Goal: Task Accomplishment & Management: Manage account settings

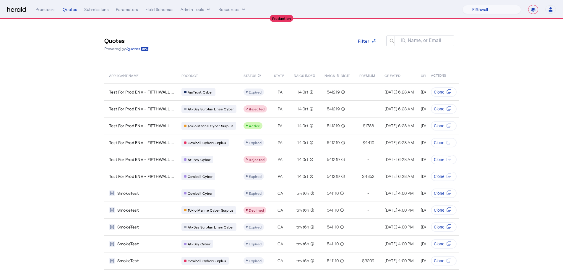
select select "pfm_v94t_fifthwall"
select select "**********"
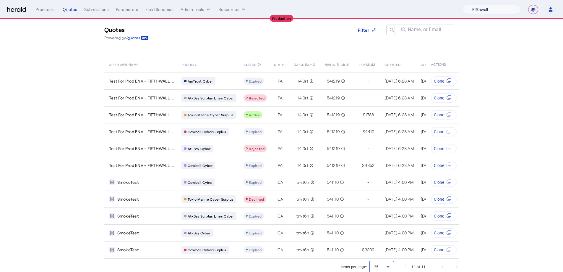
click at [483, 10] on select "1Fort Affinity Risk [PERSON_NAME] [PERSON_NAME] CRC Campus Coverage Citadel Fif…" at bounding box center [492, 9] width 59 height 9
click at [463, 5] on select "1Fort Affinity Risk [PERSON_NAME] [PERSON_NAME] CRC Campus Coverage Citadel Fif…" at bounding box center [492, 9] width 59 height 9
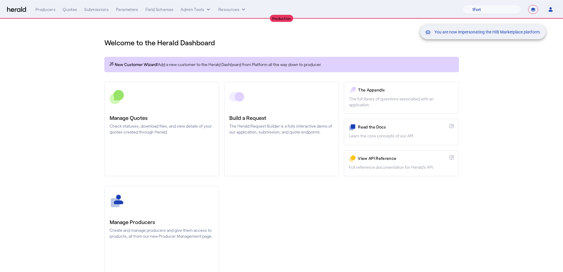
click at [74, 9] on div "You are now impersonating the HIB Marketplace platform." at bounding box center [281, 136] width 563 height 272
click at [72, 11] on div "Quotes" at bounding box center [70, 10] width 14 height 6
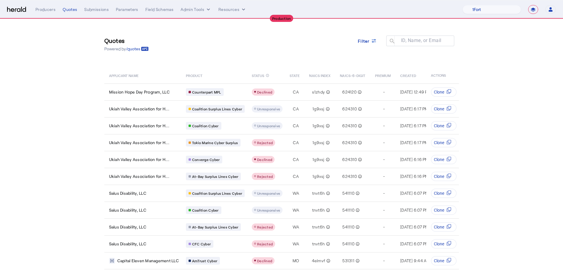
click at [477, 4] on nav "**********" at bounding box center [281, 9] width 563 height 18
click at [477, 8] on select "1Fort Affinity Risk [PERSON_NAME] [PERSON_NAME] CRC Campus Coverage Citadel Fif…" at bounding box center [492, 9] width 59 height 9
select select "pfm_1vyo_affinityrisk"
click at [463, 5] on select "1Fort Affinity Risk [PERSON_NAME] [PERSON_NAME] CRC Campus Coverage Citadel Fif…" at bounding box center [492, 9] width 59 height 9
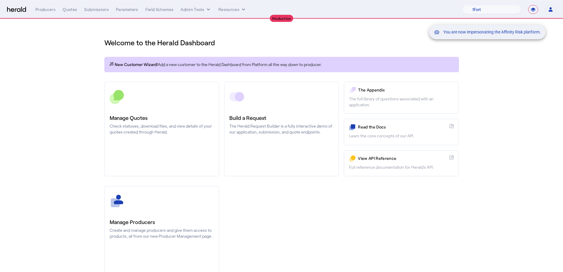
click at [46, 12] on div "You are now impersonating the Affinity Risk platform." at bounding box center [281, 136] width 563 height 272
click at [46, 9] on div "You are now impersonating the Affinity Risk platform." at bounding box center [281, 136] width 563 height 272
click at [46, 9] on div "Producers" at bounding box center [45, 10] width 20 height 6
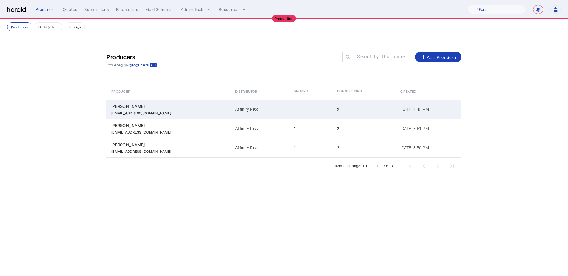
click at [337, 106] on div "2" at bounding box center [365, 109] width 56 height 6
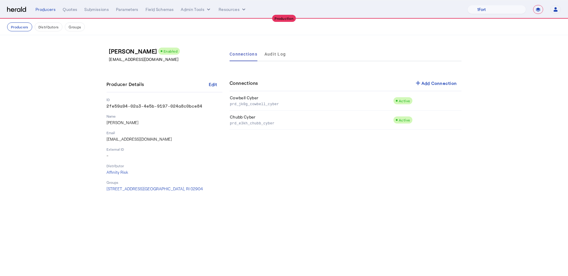
click at [534, 11] on select "**********" at bounding box center [538, 9] width 10 height 9
click at [533, 5] on select "**********" at bounding box center [538, 9] width 10 height 9
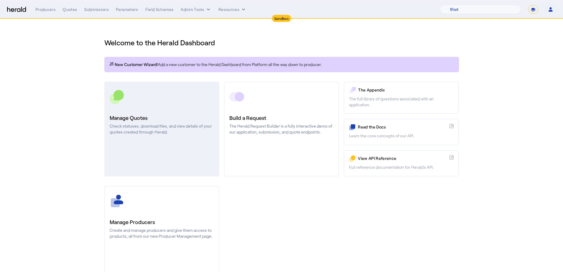
click at [157, 128] on p "Check statuses, download files, and view details of your quotes created through…" at bounding box center [162, 129] width 104 height 12
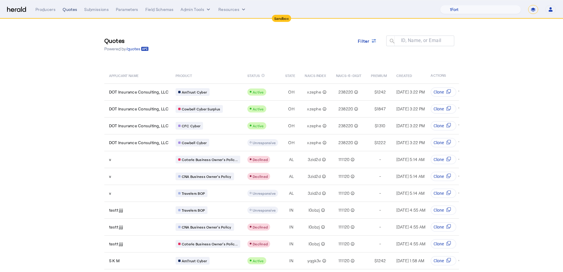
click at [68, 9] on div "Quotes" at bounding box center [70, 10] width 14 height 6
click at [45, 9] on div "Producers" at bounding box center [45, 10] width 20 height 6
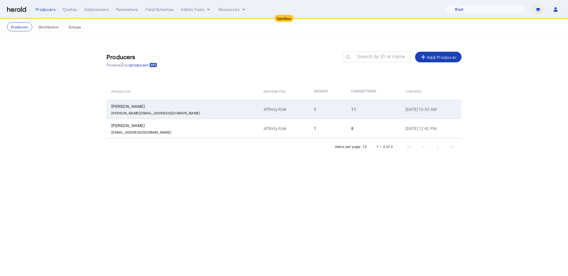
click at [145, 116] on td "[PERSON_NAME] [PERSON_NAME][EMAIL_ADDRESS][DOMAIN_NAME]" at bounding box center [182, 109] width 152 height 19
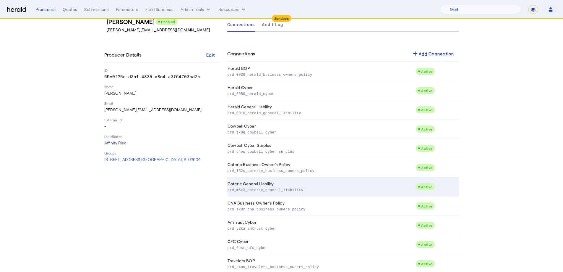
scroll to position [43, 0]
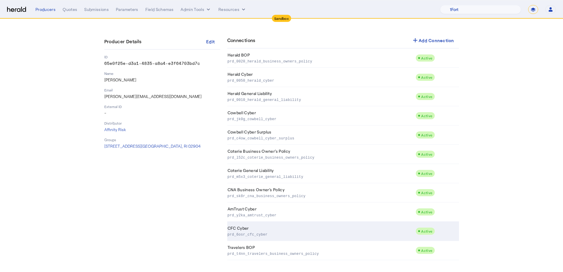
click at [292, 226] on td "CFC Cyber prd_6osr_cfc_cyber" at bounding box center [321, 230] width 189 height 19
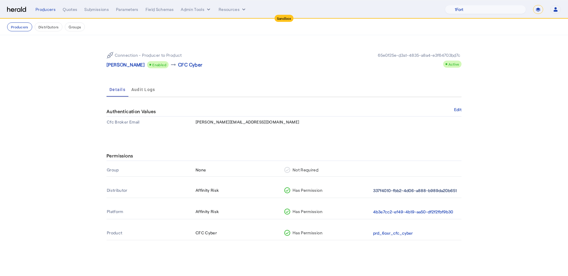
click at [398, 190] on button "337f4010-fbb2-4d06-a888-b989da20b651" at bounding box center [415, 190] width 84 height 7
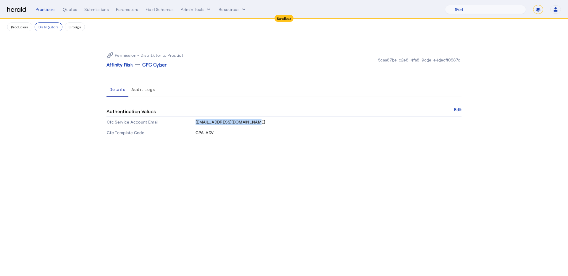
drag, startPoint x: 248, startPoint y: 123, endPoint x: 196, endPoint y: 124, distance: 52.3
click at [196, 124] on td "[EMAIL_ADDRESS][DOMAIN_NAME]" at bounding box center [328, 122] width 266 height 11
copy span "[EMAIL_ADDRESS][DOMAIN_NAME]"
click at [534, 8] on select "**********" at bounding box center [538, 9] width 10 height 9
select select "**********"
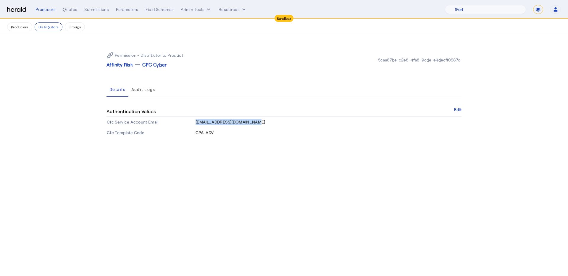
click at [533, 5] on select "**********" at bounding box center [538, 9] width 10 height 9
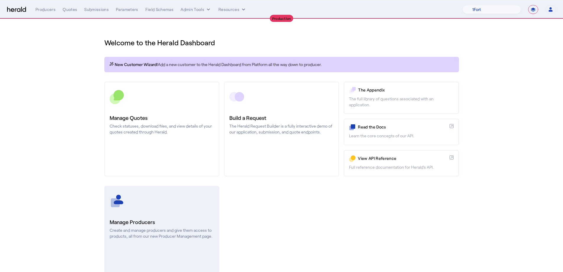
click at [184, 218] on h3 "Manage Producers" at bounding box center [162, 222] width 104 height 8
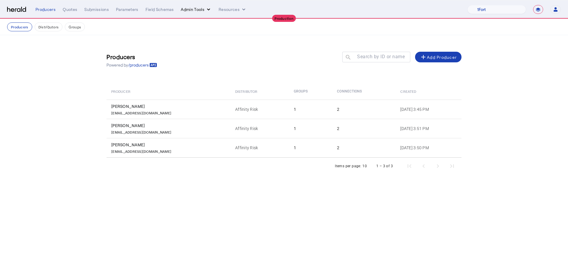
click at [201, 12] on button "Admin Tools" at bounding box center [196, 10] width 31 height 6
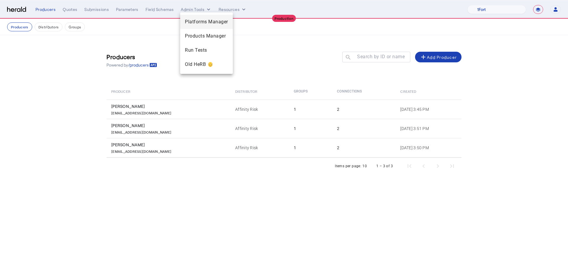
click at [202, 20] on span "Platforms Manager" at bounding box center [206, 21] width 43 height 7
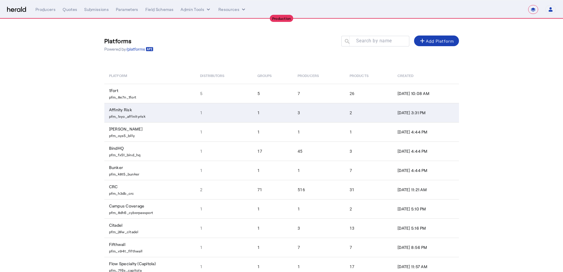
click at [222, 116] on td "1" at bounding box center [223, 112] width 57 height 19
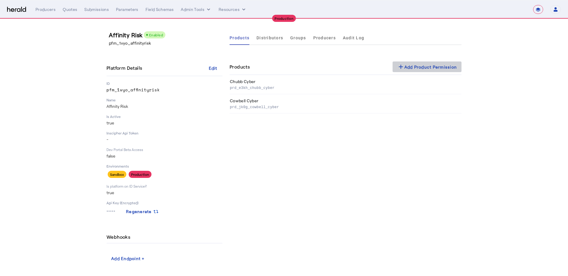
click at [411, 60] on span at bounding box center [426, 67] width 69 height 14
select select "pfm_1vyo_affinityrisk"
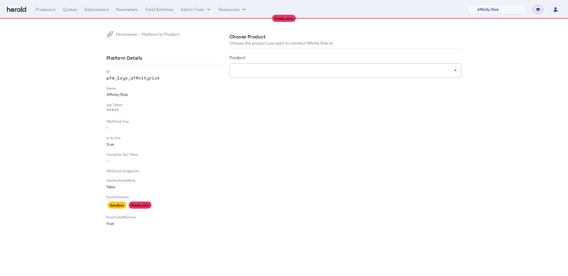
click at [312, 69] on div at bounding box center [343, 70] width 219 height 7
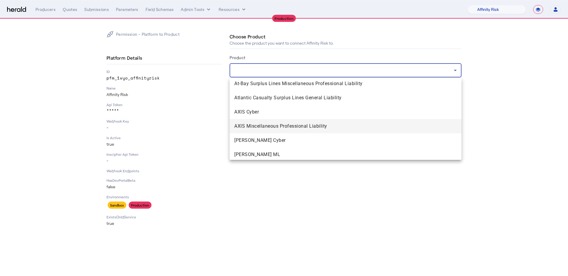
scroll to position [213, 0]
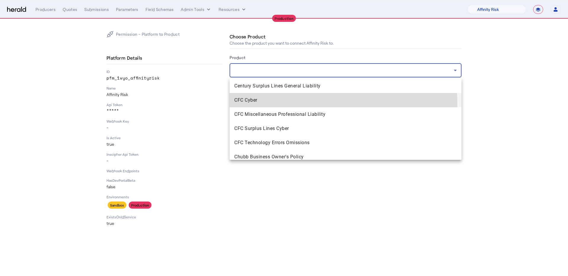
click at [309, 103] on span "CFC Cyber" at bounding box center [345, 100] width 222 height 7
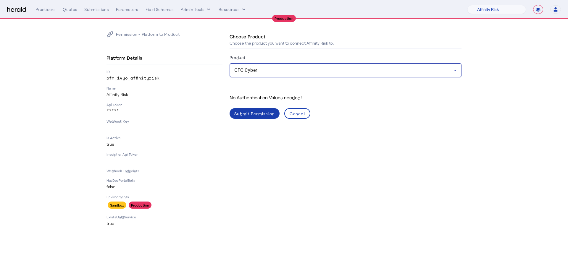
click at [241, 112] on div "Submit Permission" at bounding box center [254, 114] width 41 height 6
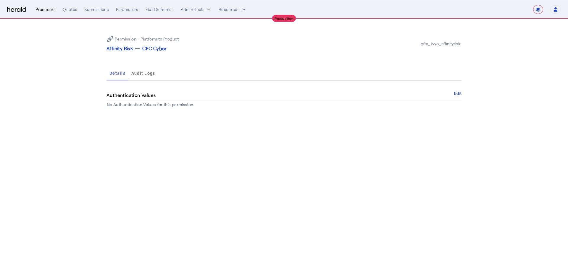
click at [41, 8] on div "Producers" at bounding box center [45, 10] width 20 height 6
select select "pfm_1vyo_affinityrisk"
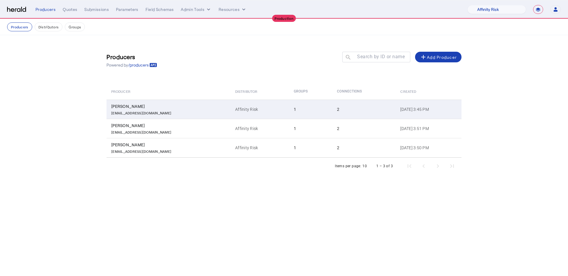
click at [332, 101] on td "2" at bounding box center [363, 109] width 63 height 19
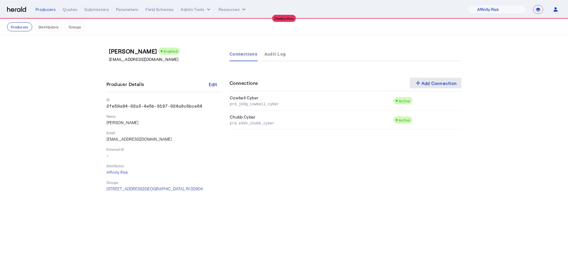
click at [449, 85] on div "add Add Connection" at bounding box center [435, 83] width 43 height 7
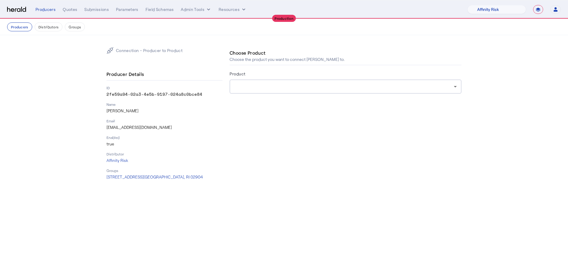
click at [375, 85] on div at bounding box center [343, 86] width 219 height 7
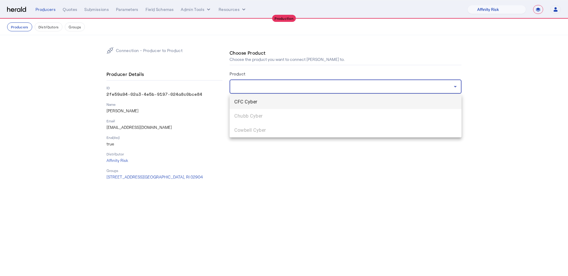
click at [367, 104] on span "CFC Cyber" at bounding box center [345, 101] width 222 height 7
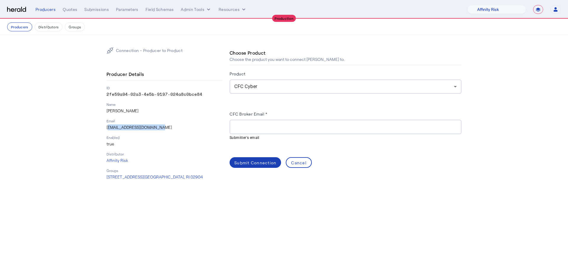
drag, startPoint x: 159, startPoint y: 130, endPoint x: 106, endPoint y: 130, distance: 52.9
click at [106, 130] on div "Connection - Producer to Product Producer Details ID 2fe59a94-02a3-4e5b-9197-02…" at bounding box center [284, 113] width 378 height 157
copy p "[EMAIL_ADDRESS][DOMAIN_NAME]"
click at [267, 122] on div at bounding box center [345, 127] width 222 height 14
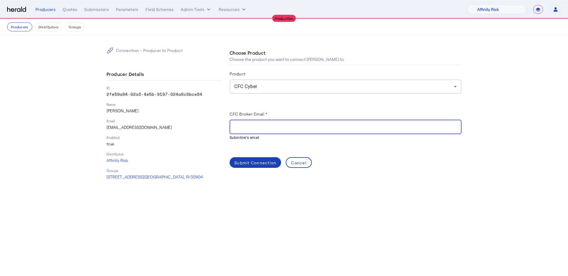
click at [267, 127] on input "CFC Broker Email *" at bounding box center [345, 127] width 222 height 7
paste input "**********"
type input "**********"
click at [261, 158] on span at bounding box center [254, 163] width 51 height 14
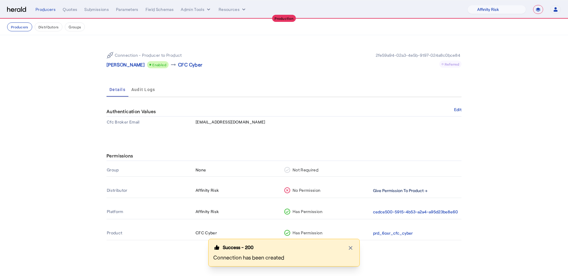
click at [410, 191] on button "Give Permission To Product →" at bounding box center [400, 190] width 54 height 7
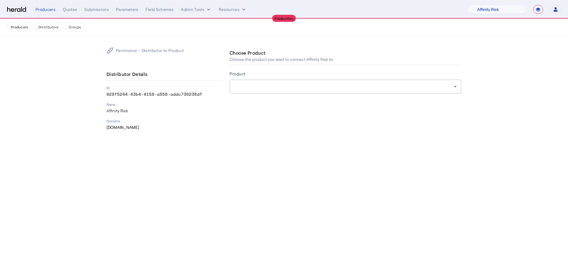
click at [253, 87] on div at bounding box center [343, 86] width 219 height 7
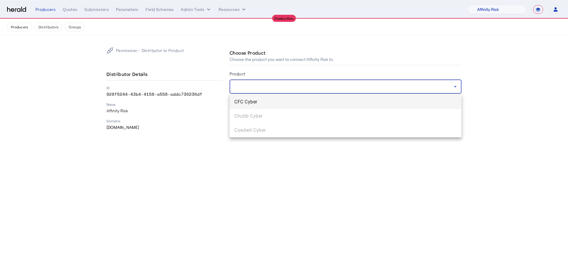
click at [271, 102] on span "CFC Cyber" at bounding box center [345, 101] width 222 height 7
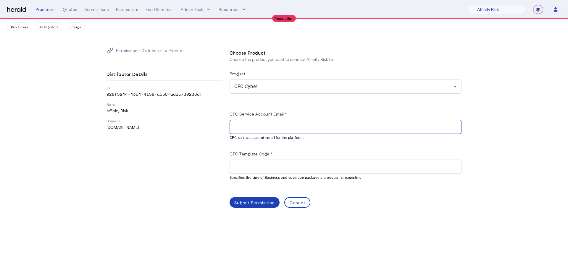
click at [278, 124] on input "CFC Service Account Email *" at bounding box center [345, 127] width 222 height 7
paste input "**********"
type input "**********"
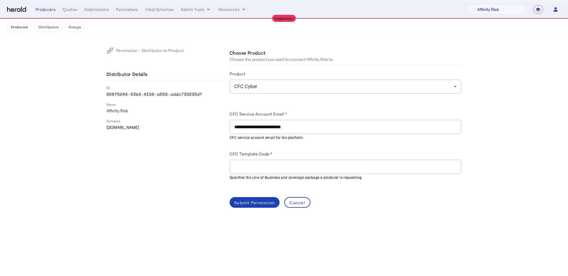
click at [302, 156] on div "CFC Template Code *" at bounding box center [345, 154] width 232 height 9
click at [302, 161] on div at bounding box center [345, 167] width 222 height 14
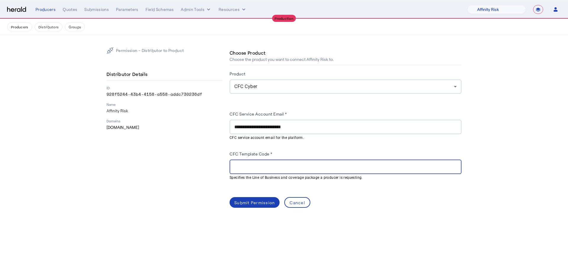
paste input "*******"
type input "*******"
click at [254, 202] on div "Submit Permission" at bounding box center [254, 203] width 41 height 6
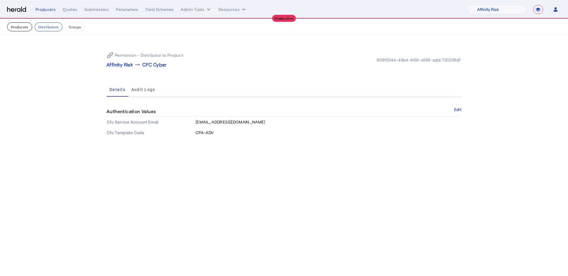
click at [24, 27] on button "Producers" at bounding box center [19, 26] width 25 height 9
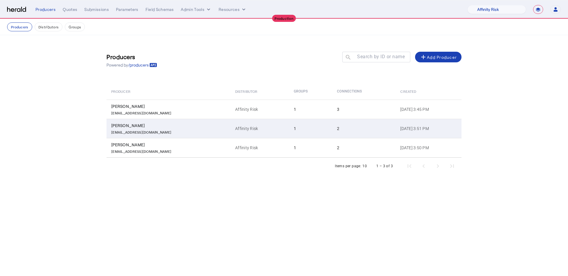
click at [346, 126] on div "2" at bounding box center [365, 129] width 56 height 6
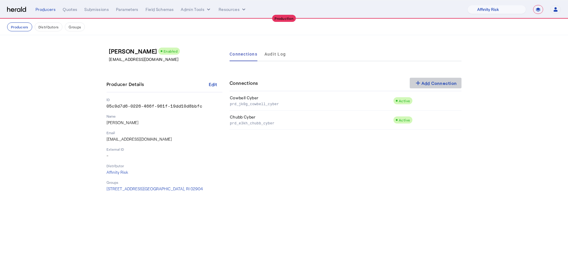
click at [431, 80] on div "add Add Connection" at bounding box center [435, 83] width 43 height 7
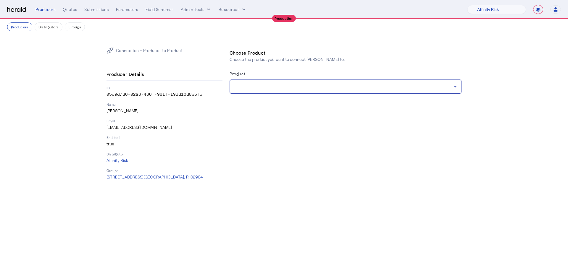
click at [420, 84] on div at bounding box center [343, 86] width 219 height 7
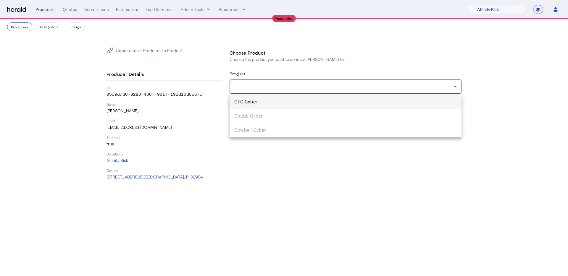
click at [396, 102] on span "CFC Cyber" at bounding box center [345, 101] width 222 height 7
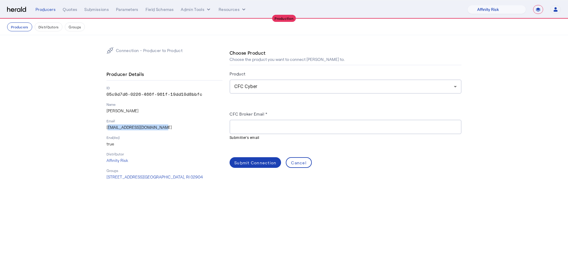
drag, startPoint x: 156, startPoint y: 128, endPoint x: 107, endPoint y: 127, distance: 49.1
click at [107, 127] on p "[EMAIL_ADDRESS][DOMAIN_NAME]" at bounding box center [164, 127] width 116 height 6
copy p "[EMAIL_ADDRESS][DOMAIN_NAME]"
click at [265, 120] on div at bounding box center [345, 127] width 222 height 14
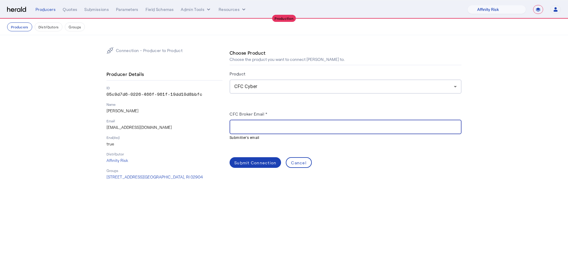
paste input "**********"
type input "**********"
click at [260, 160] on div "Submit Connection" at bounding box center [255, 163] width 42 height 6
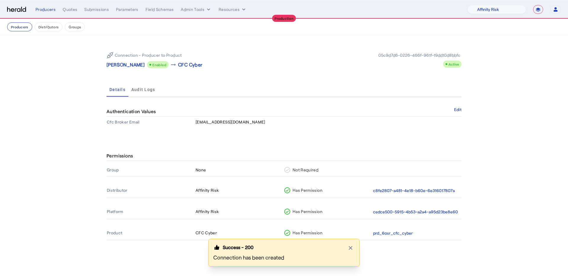
click at [25, 28] on button "Producers" at bounding box center [19, 26] width 25 height 9
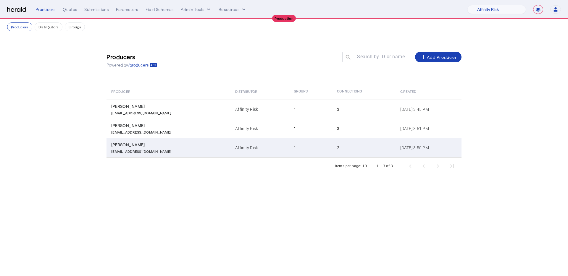
click at [289, 152] on td "1" at bounding box center [310, 148] width 43 height 20
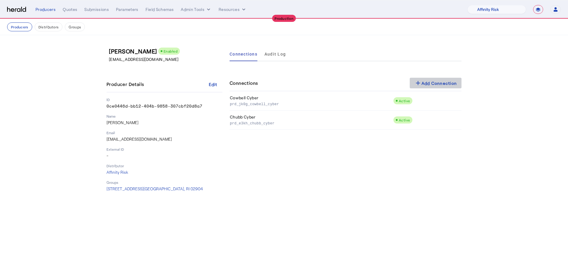
click at [426, 79] on span at bounding box center [435, 83] width 52 height 14
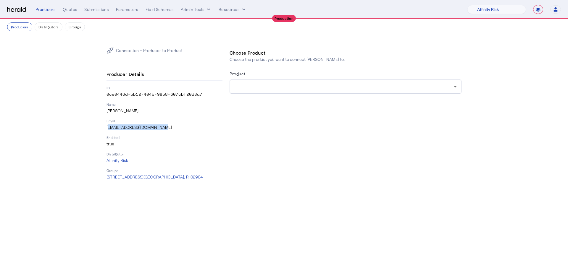
drag, startPoint x: 155, startPoint y: 127, endPoint x: 105, endPoint y: 126, distance: 50.6
click at [105, 126] on div "Connection - Producer to Product Producer Details ID 0ce0446d-bb12-404b-9858-30…" at bounding box center [284, 113] width 378 height 157
copy p "[EMAIL_ADDRESS][DOMAIN_NAME]"
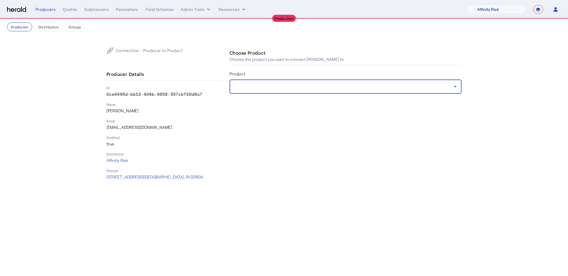
click at [309, 84] on div at bounding box center [343, 86] width 219 height 7
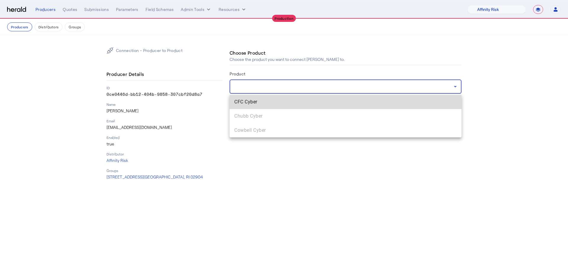
click at [303, 101] on span "CFC Cyber" at bounding box center [345, 101] width 222 height 7
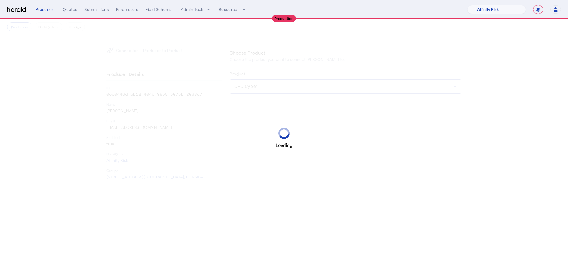
click at [298, 113] on div "Loading" at bounding box center [284, 138] width 568 height 276
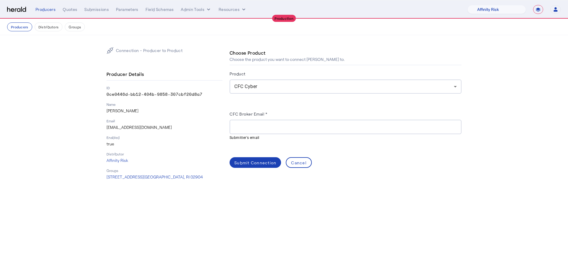
click at [298, 129] on input "CFC Broker Email *" at bounding box center [345, 127] width 222 height 7
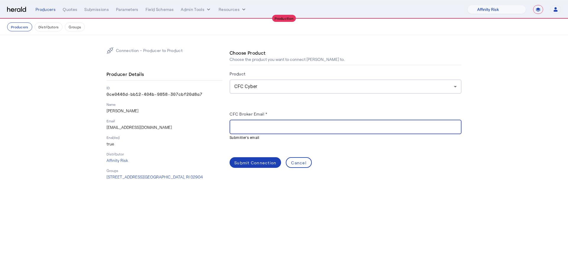
paste input "**********"
type input "**********"
click at [256, 166] on span at bounding box center [254, 163] width 51 height 14
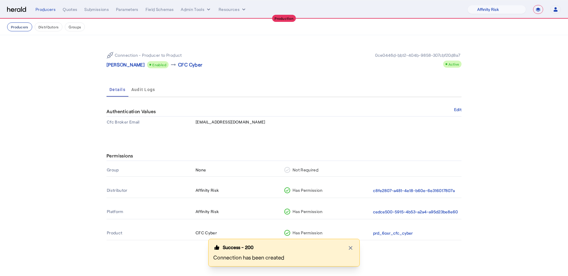
click at [22, 28] on button "Producers" at bounding box center [19, 26] width 25 height 9
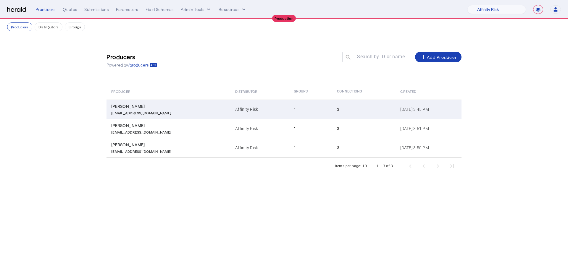
click at [193, 101] on td "[PERSON_NAME] [EMAIL_ADDRESS][DOMAIN_NAME]" at bounding box center [168, 109] width 124 height 19
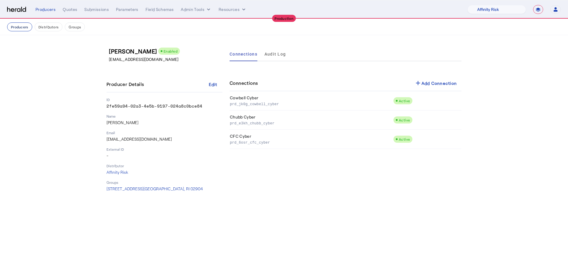
click at [26, 30] on button "Producers" at bounding box center [19, 26] width 25 height 9
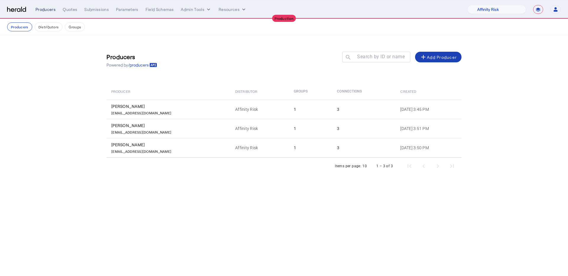
click at [41, 10] on div "Producers" at bounding box center [45, 10] width 20 height 6
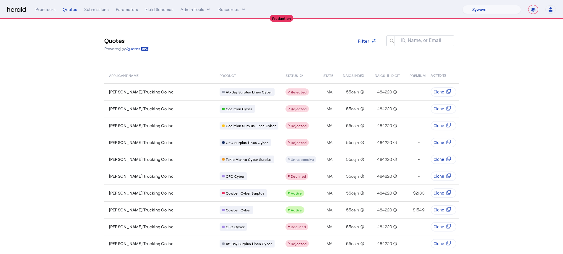
select select "pfm_r9a7_zywave"
select select "**********"
